Goal: Information Seeking & Learning: Learn about a topic

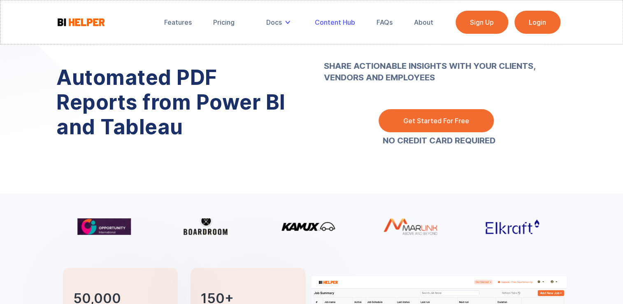
click at [337, 24] on div "Content Hub" at bounding box center [335, 22] width 40 height 8
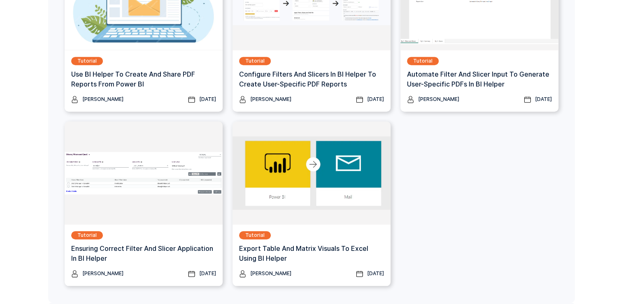
scroll to position [204, 0]
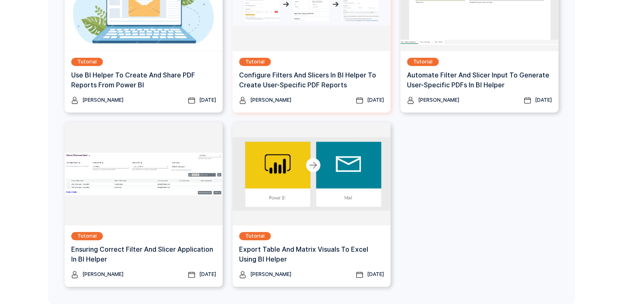
click at [348, 70] on h3 "Configure Filters And Slicers In BI Helper To Create User-Specific PDF Reports" at bounding box center [311, 80] width 145 height 20
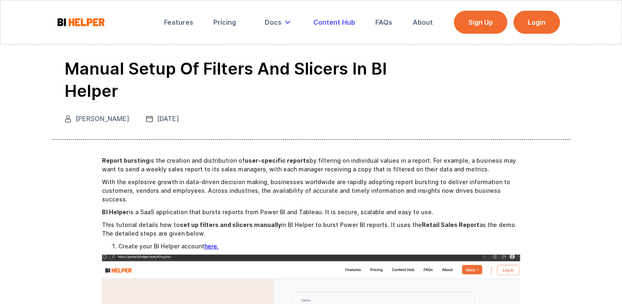
click at [337, 21] on div "Content Hub" at bounding box center [335, 22] width 42 height 8
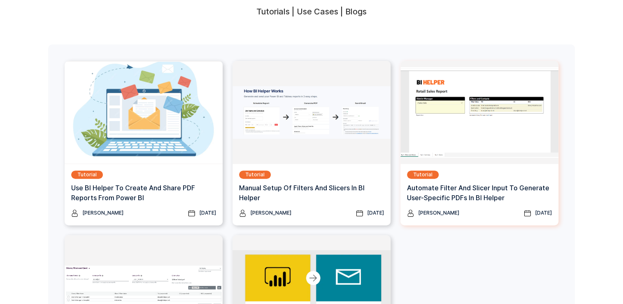
scroll to position [95, 0]
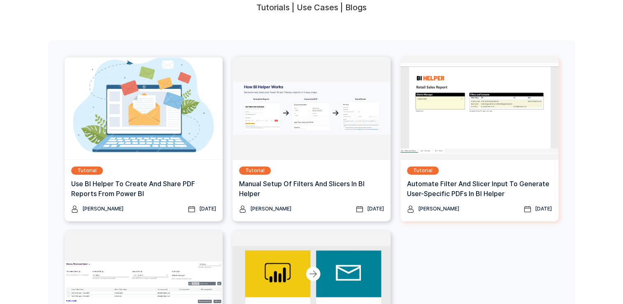
click at [510, 185] on h3 "Automate Filter and Slicer Input to Generate User-Specific PDFs in BI Helper" at bounding box center [479, 189] width 145 height 20
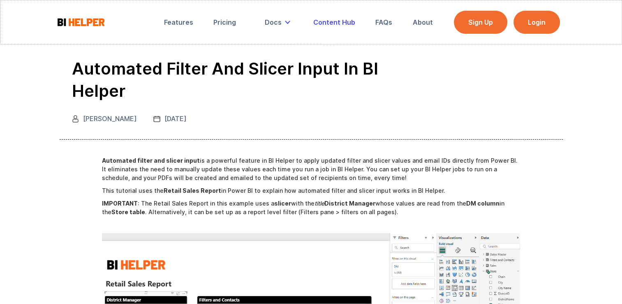
click at [336, 23] on div "Content Hub" at bounding box center [335, 22] width 42 height 8
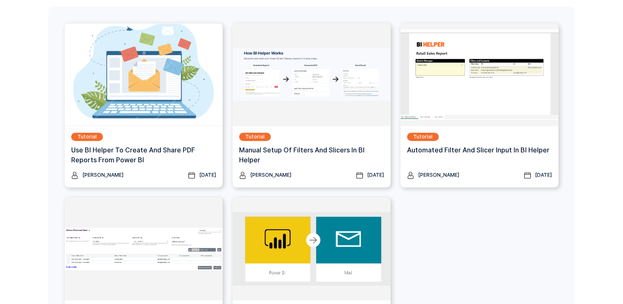
scroll to position [161, 0]
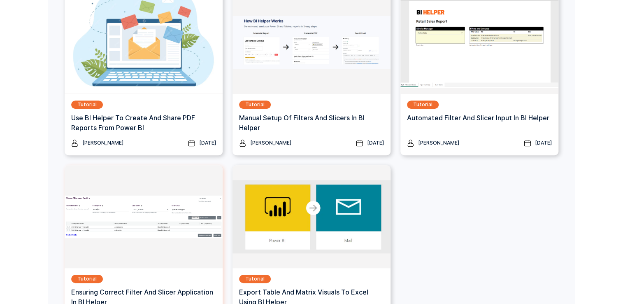
click at [171, 253] on img at bounding box center [144, 216] width 158 height 103
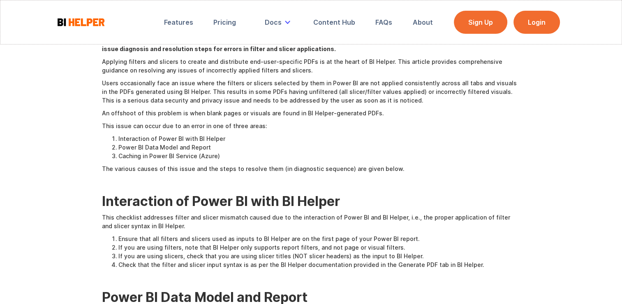
scroll to position [112, 0]
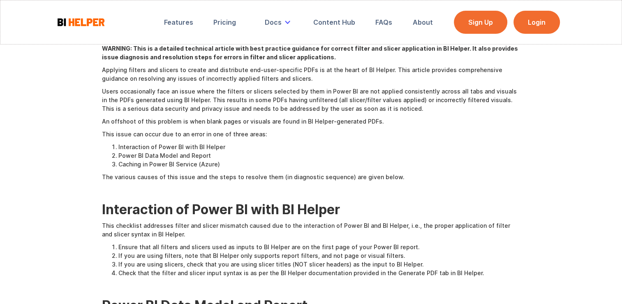
click at [239, 221] on p "This checklist addresses filter and slicer mismatch caused due to the interacti…" at bounding box center [311, 229] width 418 height 17
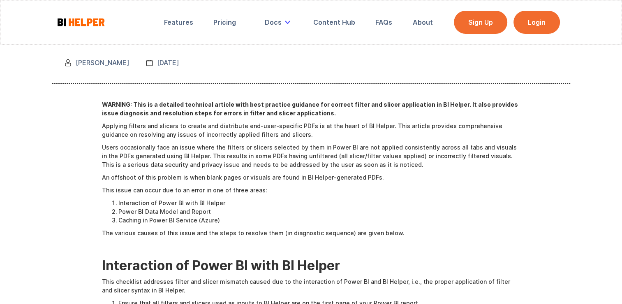
scroll to position [16, 0]
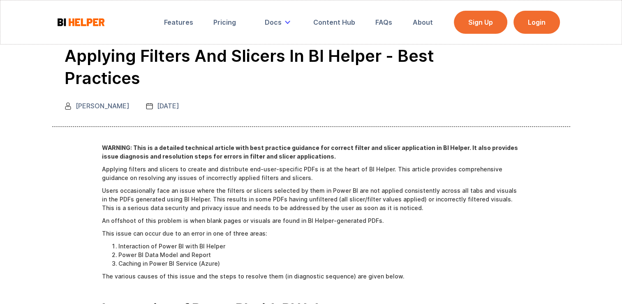
scroll to position [12, 0]
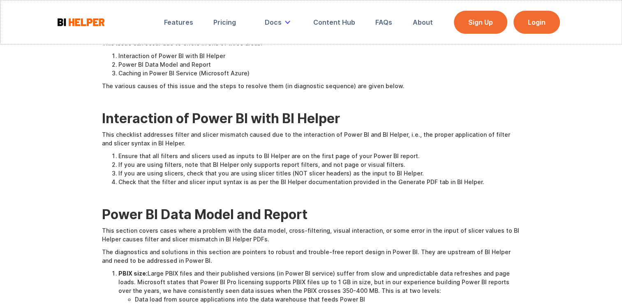
scroll to position [199, 0]
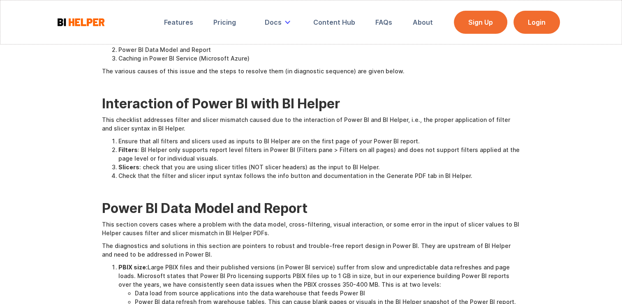
scroll to position [209, 0]
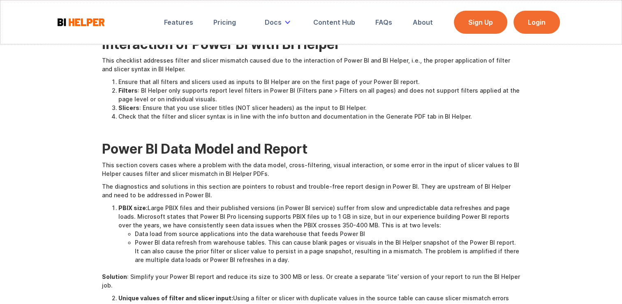
scroll to position [275, 0]
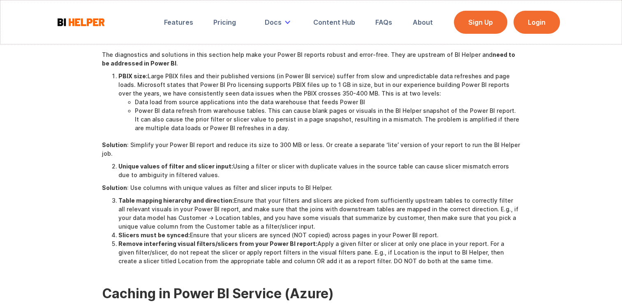
scroll to position [402, 0]
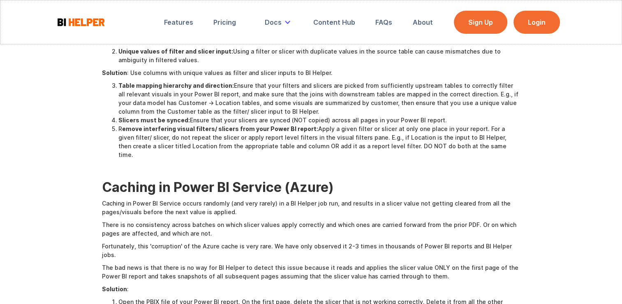
scroll to position [511, 0]
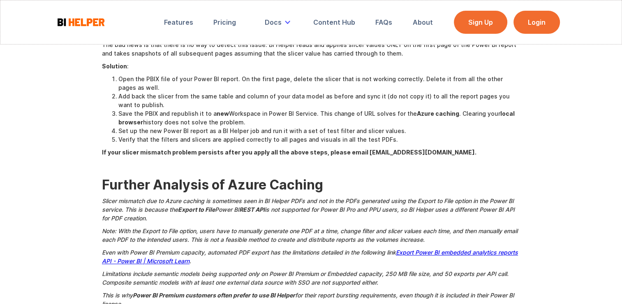
scroll to position [720, 0]
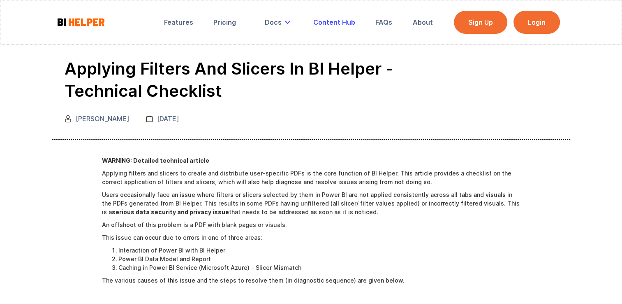
click at [330, 24] on div "Content Hub" at bounding box center [335, 22] width 42 height 8
